Goal: Check status

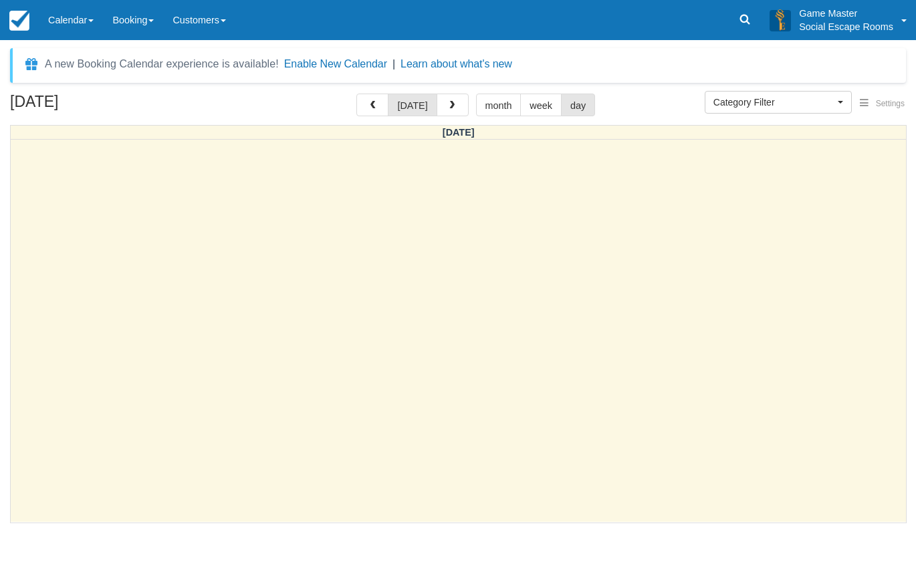
select select
click at [86, 25] on link "Calendar" at bounding box center [71, 20] width 64 height 40
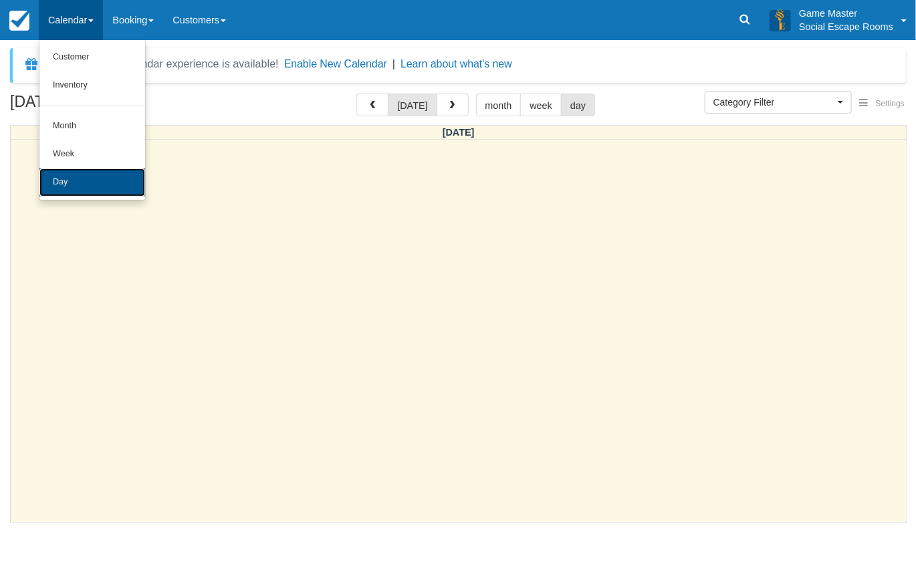
click at [75, 177] on link "Day" at bounding box center [92, 182] width 106 height 28
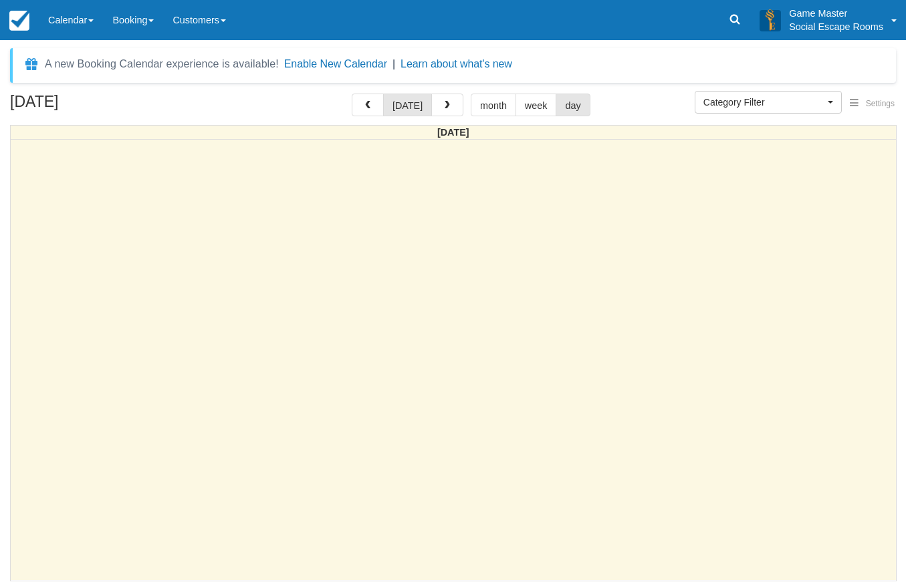
select select
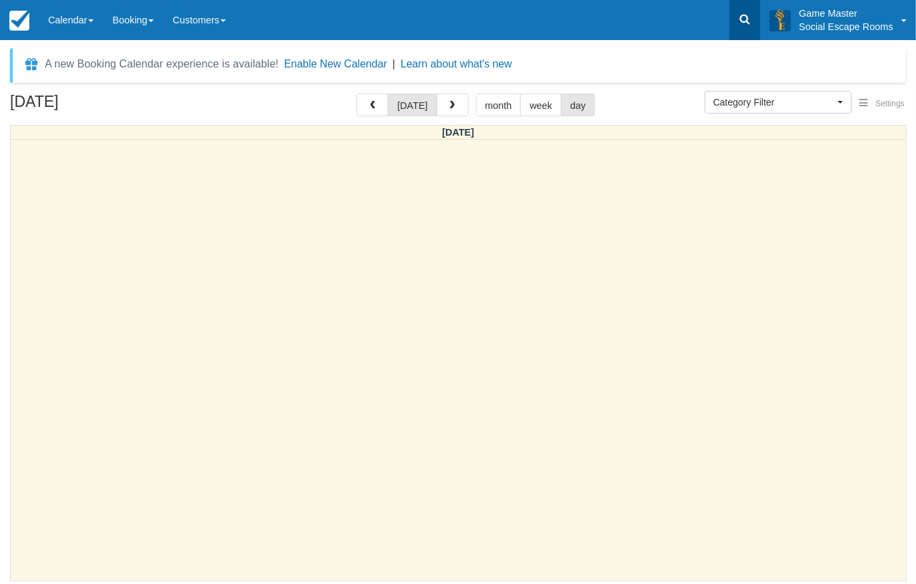
click at [740, 14] on icon at bounding box center [744, 19] width 13 height 13
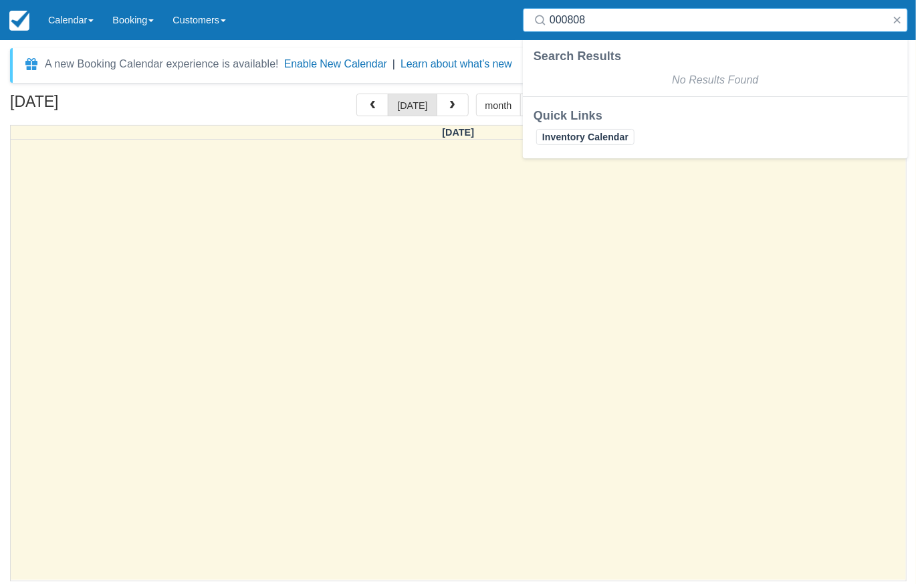
type input "000808"
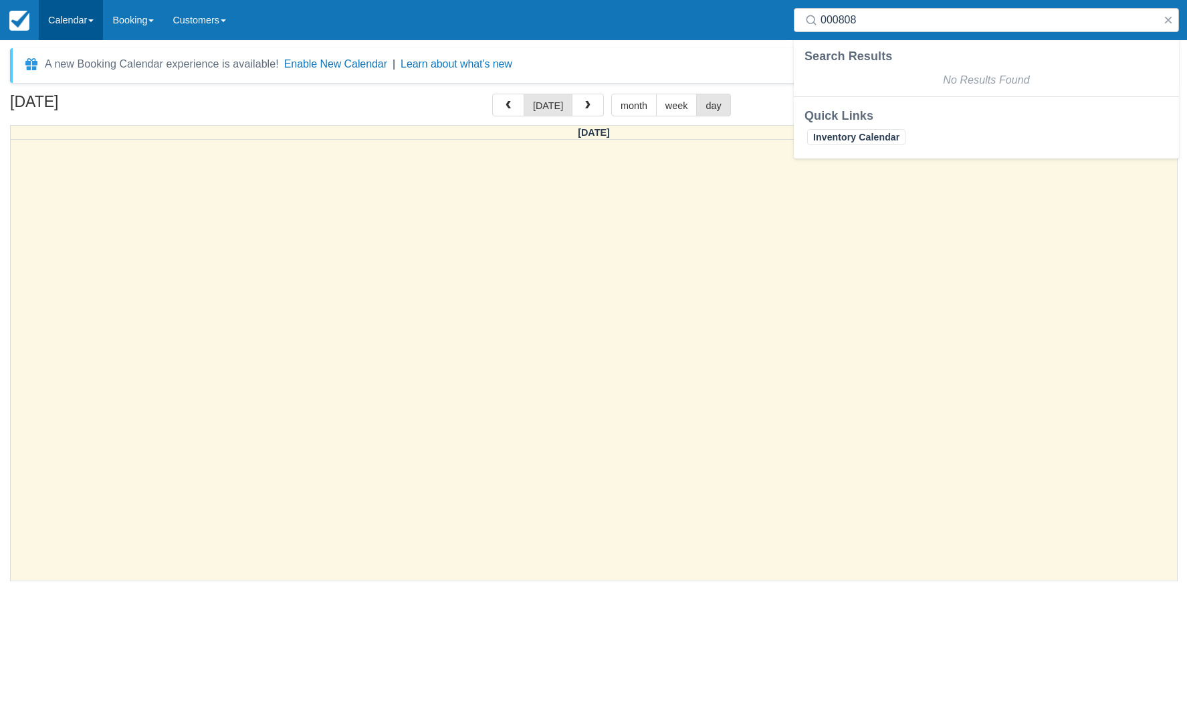
click at [76, 23] on link "Calendar" at bounding box center [71, 20] width 64 height 40
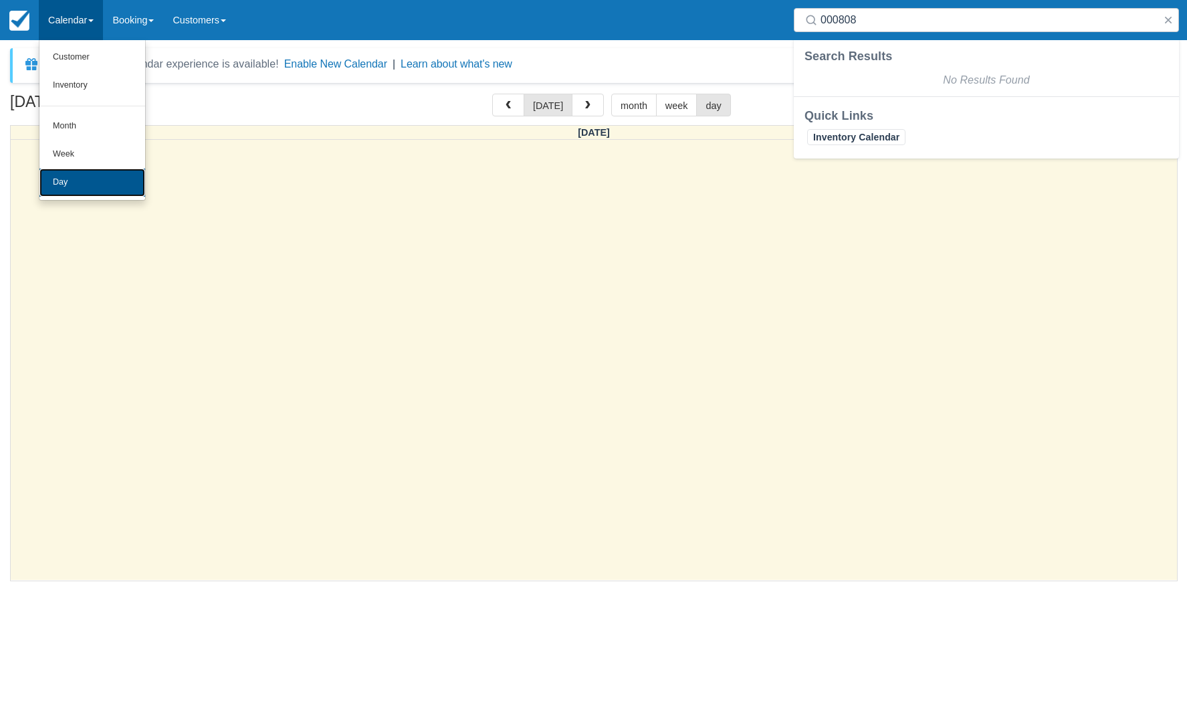
click at [60, 182] on link "Day" at bounding box center [92, 182] width 106 height 28
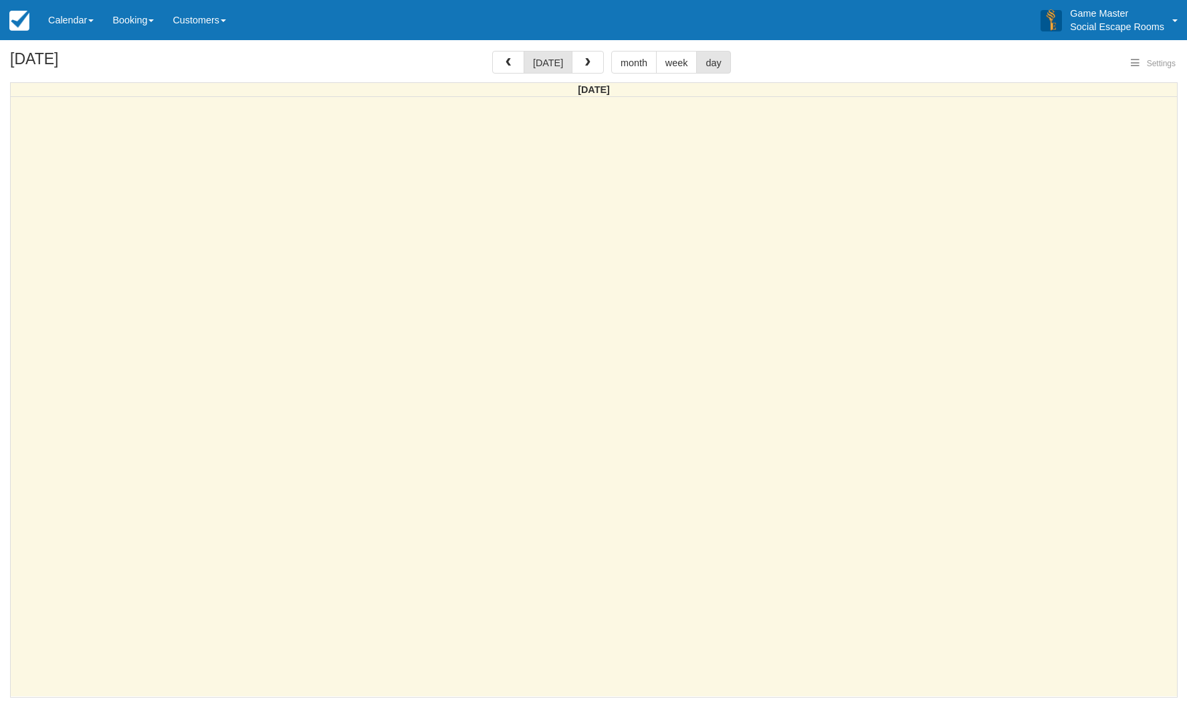
select select
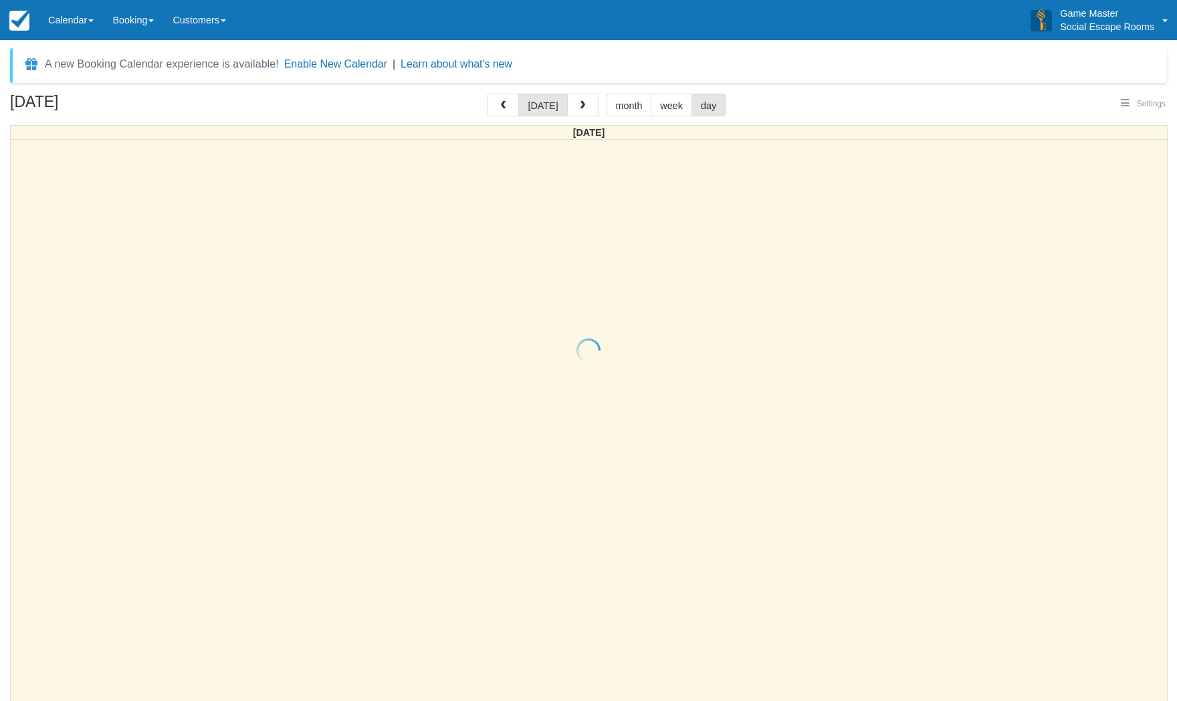
select select
